Goal: Task Accomplishment & Management: Manage account settings

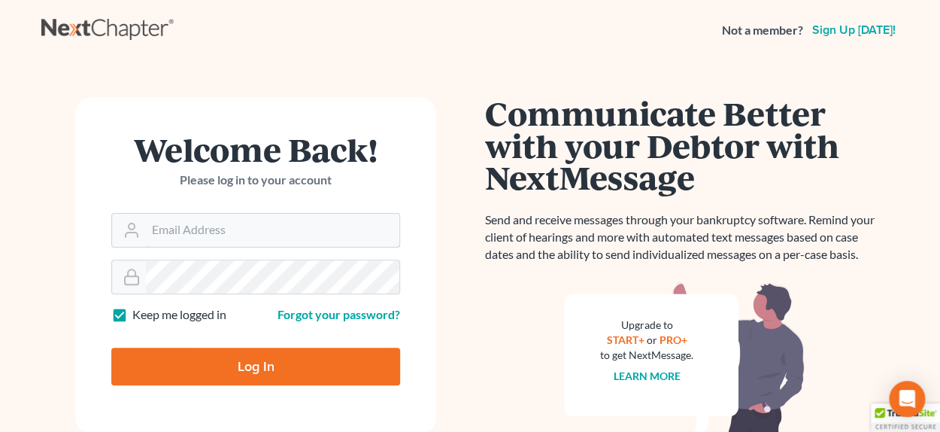
type input "[EMAIL_ADDRESS][DOMAIN_NAME]"
click at [243, 369] on input "Log In" at bounding box center [255, 366] width 289 height 38
type input "Thinking..."
